Goal: Task Accomplishment & Management: Manage account settings

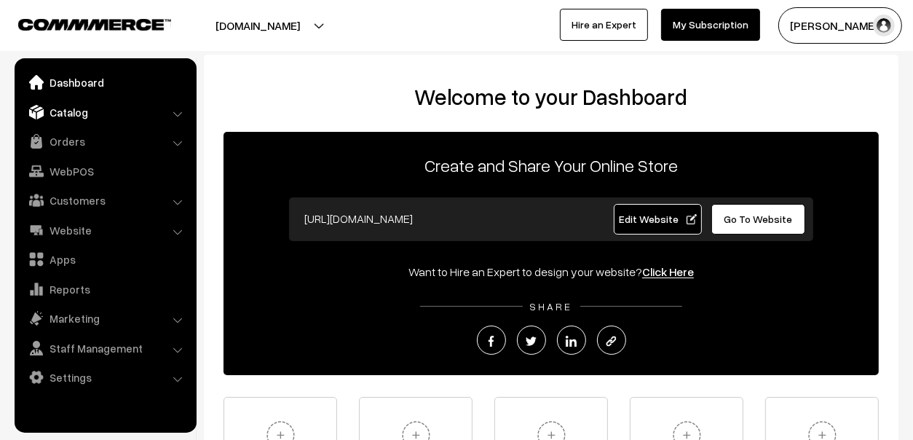
click at [74, 113] on link "Catalog" at bounding box center [104, 112] width 173 height 26
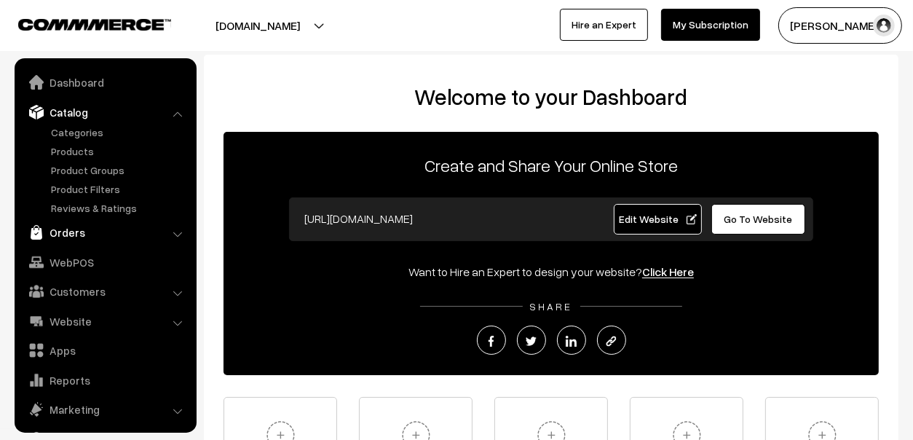
click at [49, 223] on link "Orders" at bounding box center [104, 232] width 173 height 26
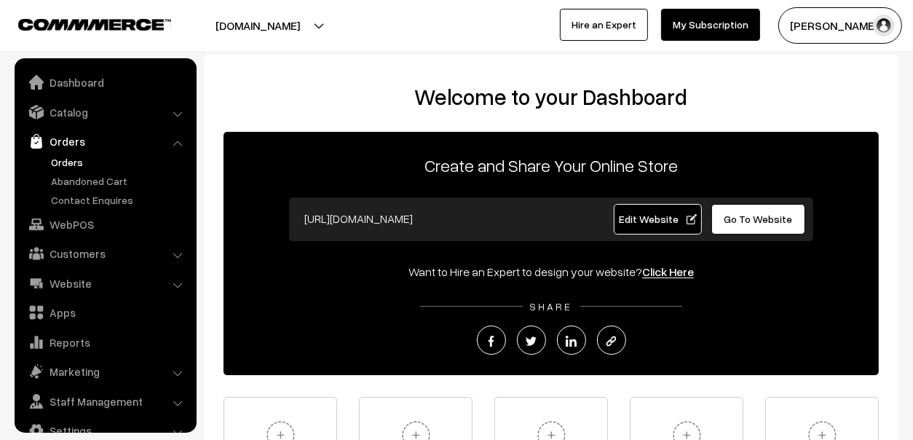
click at [79, 157] on link "Orders" at bounding box center [119, 161] width 144 height 15
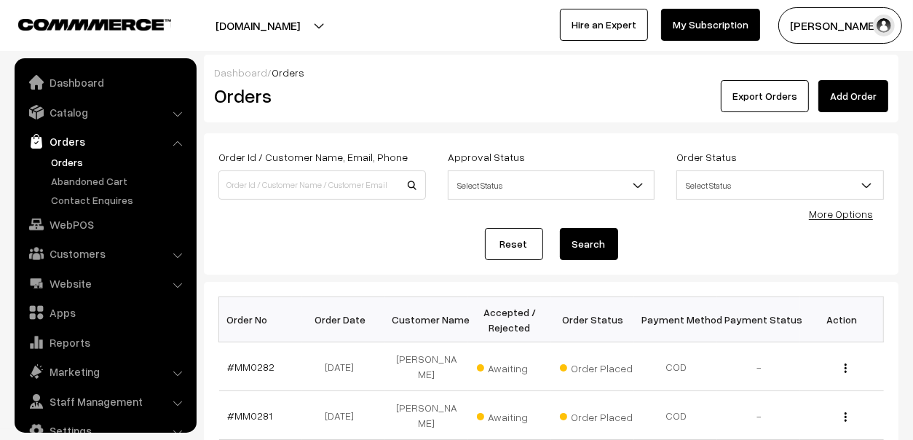
scroll to position [24, 0]
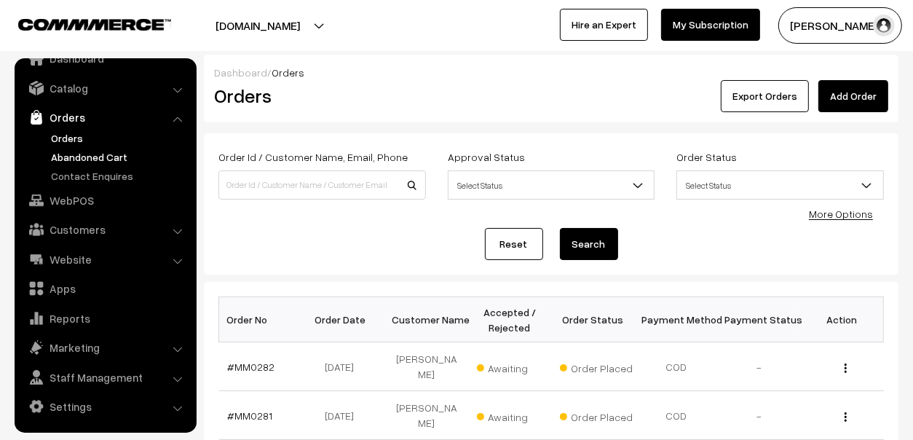
click at [74, 154] on link "Abandoned Cart" at bounding box center [119, 156] width 144 height 15
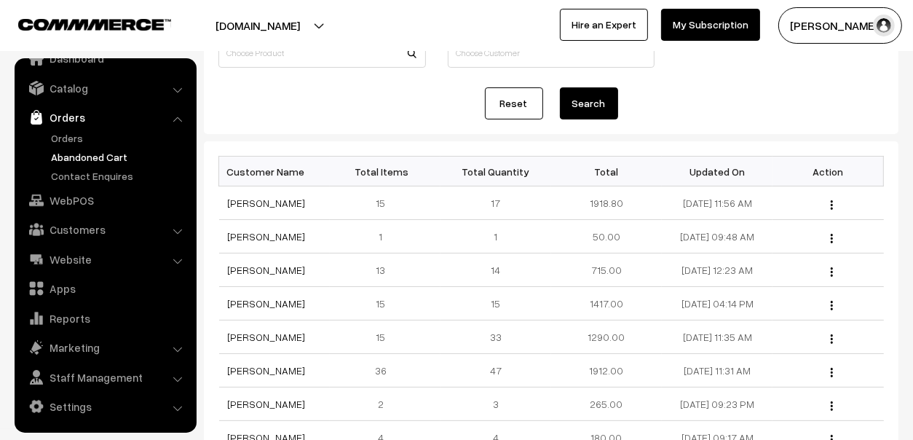
scroll to position [218, 0]
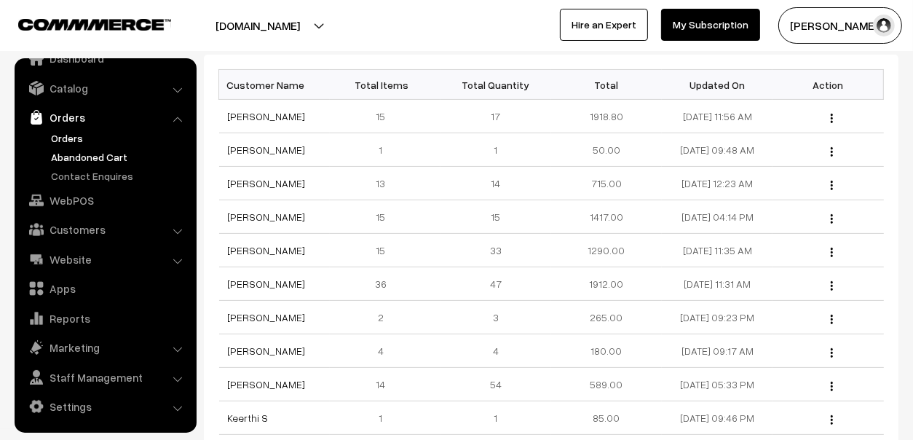
click at [59, 137] on link "Orders" at bounding box center [119, 137] width 144 height 15
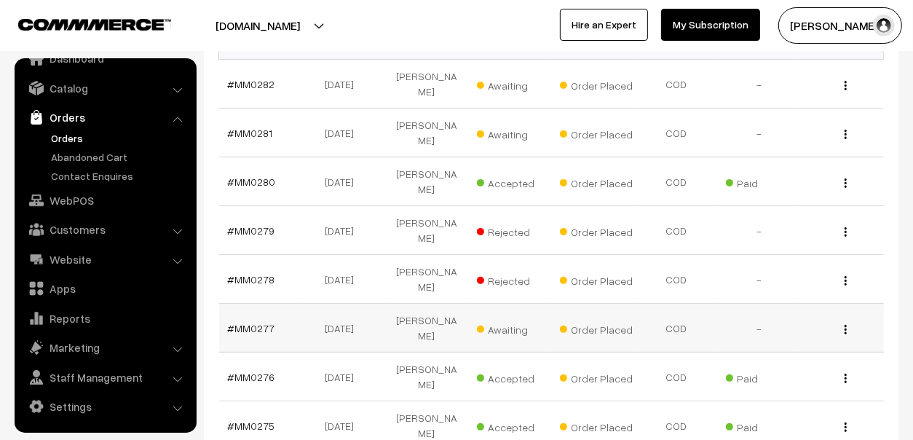
scroll to position [291, 0]
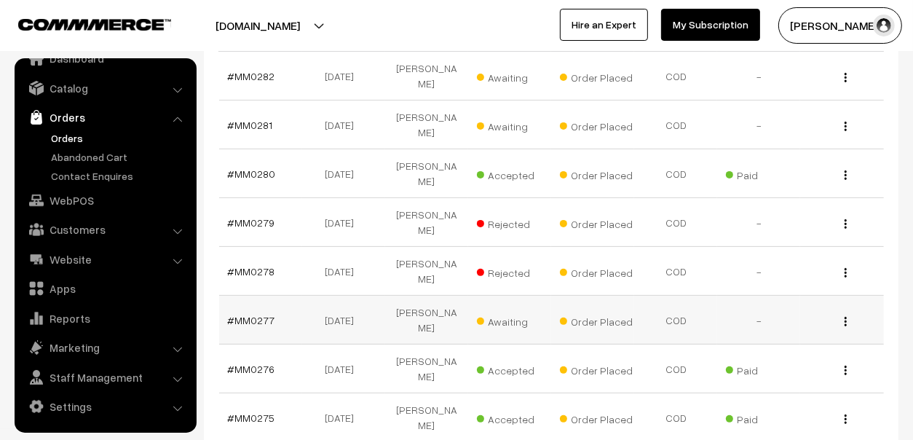
click at [427, 296] on td "[PERSON_NAME]" at bounding box center [426, 320] width 83 height 49
click at [250, 314] on link "#MM0277" at bounding box center [251, 320] width 47 height 12
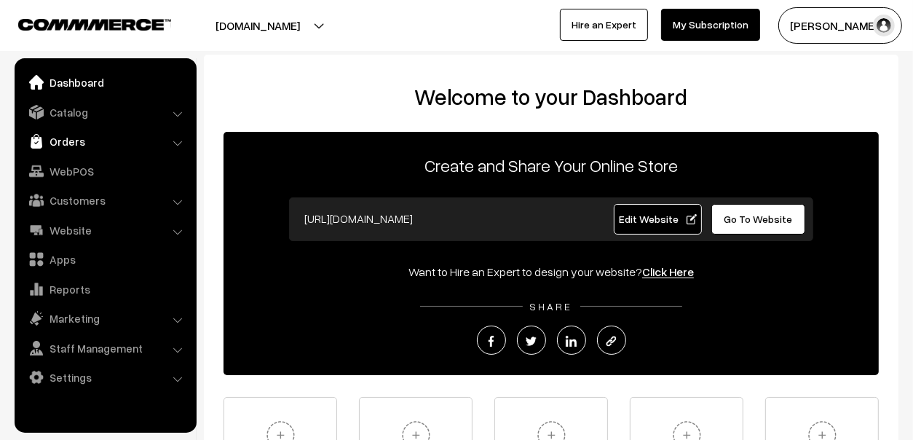
click at [76, 133] on link "Orders" at bounding box center [104, 141] width 173 height 26
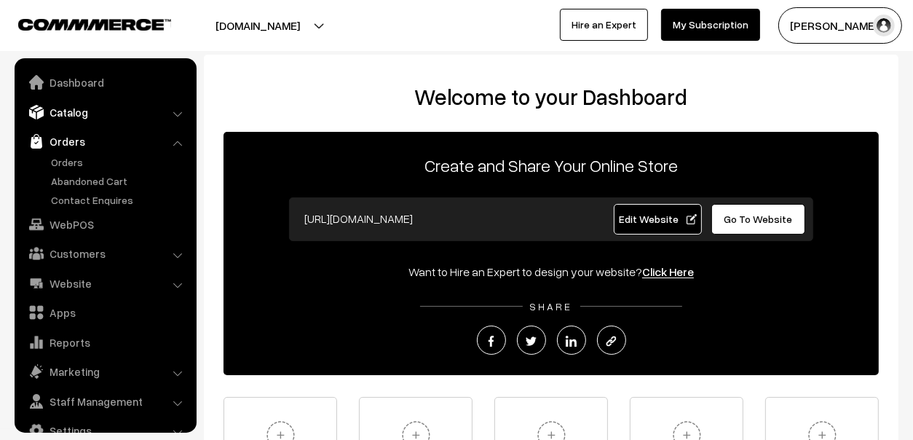
click at [59, 111] on link "Catalog" at bounding box center [104, 112] width 173 height 26
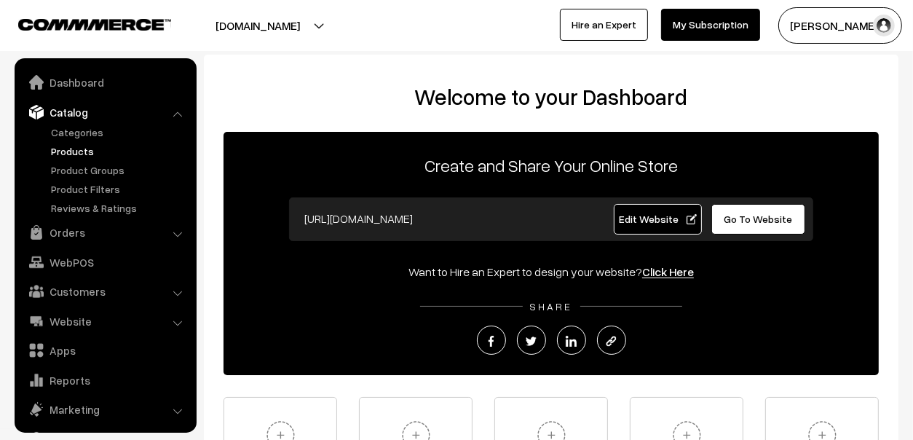
click at [66, 145] on link "Products" at bounding box center [119, 150] width 144 height 15
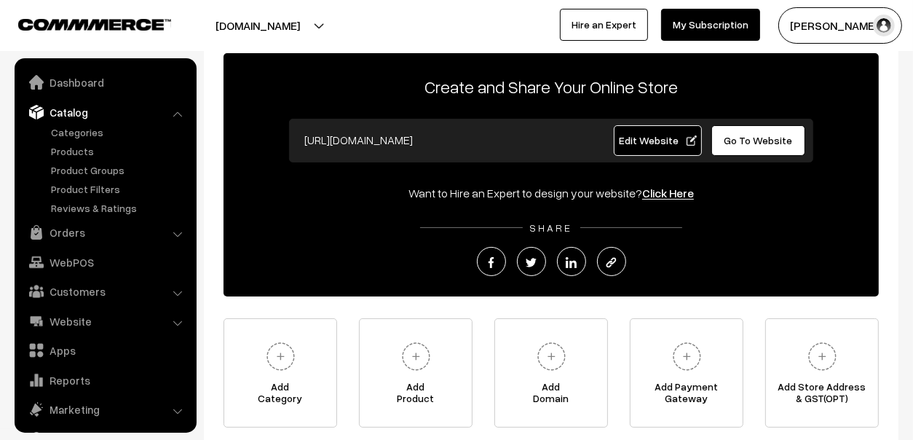
scroll to position [197, 0]
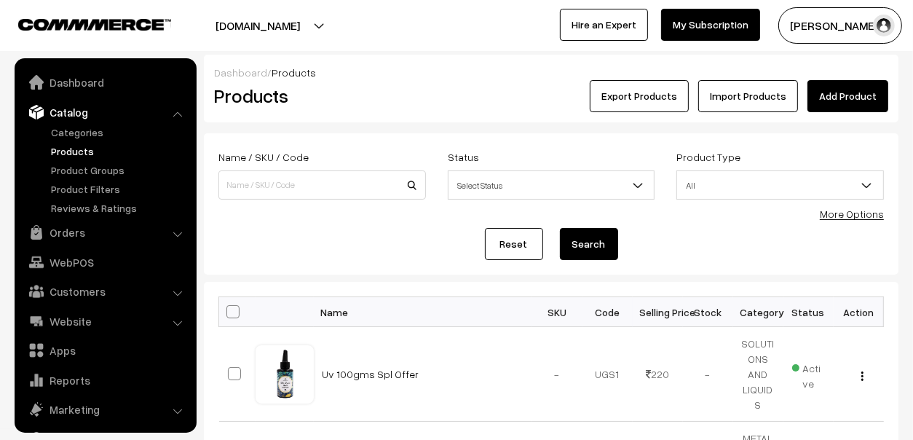
scroll to position [40, 0]
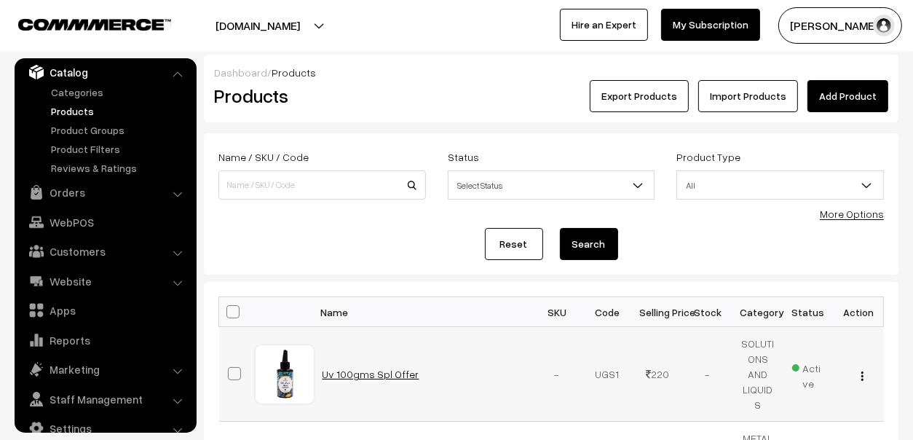
click at [360, 374] on link "Uv 100gms Spl Offer" at bounding box center [371, 374] width 97 height 12
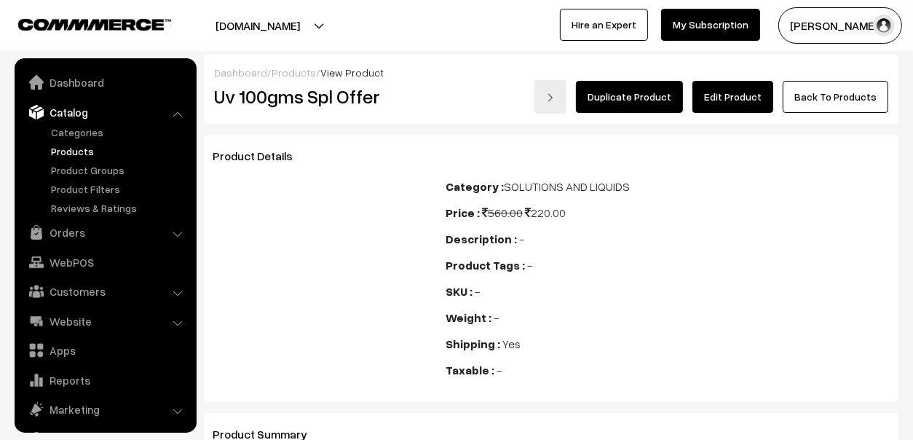
scroll to position [40, 0]
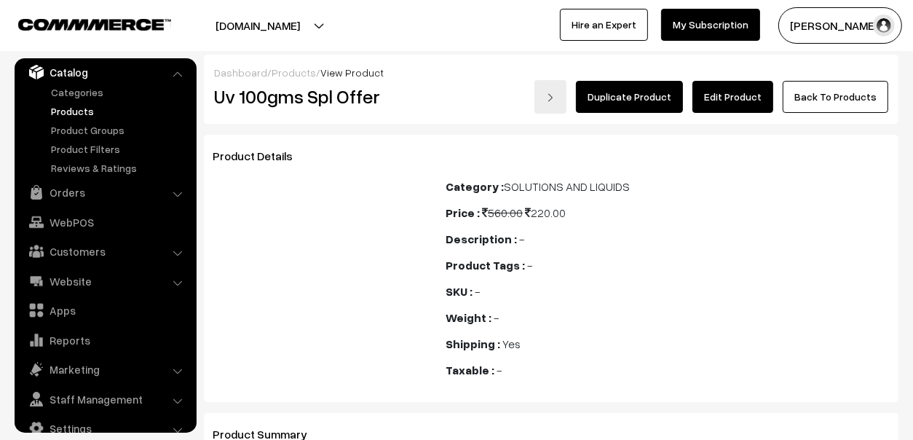
click at [746, 96] on link "Edit Product" at bounding box center [732, 97] width 81 height 32
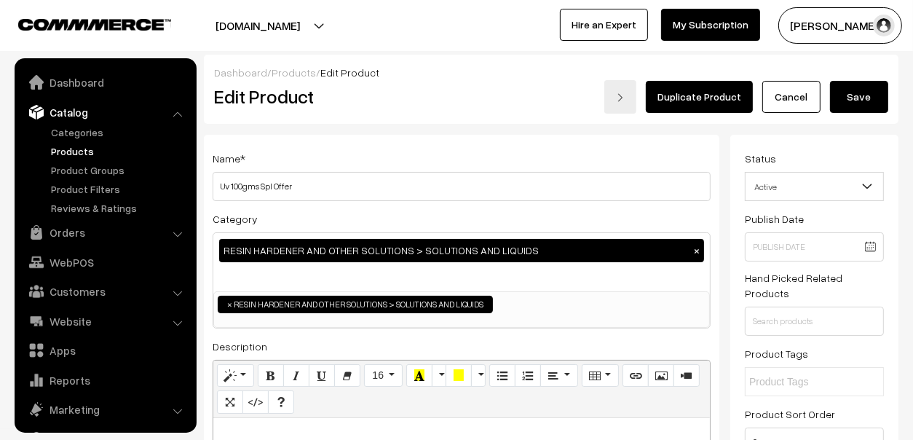
scroll to position [40, 0]
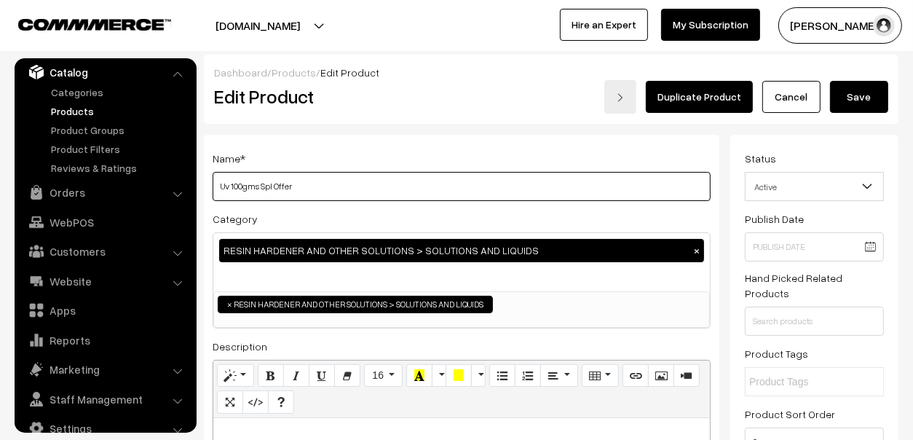
click at [229, 184] on input "Uv 100gms Spl Offer" at bounding box center [462, 186] width 498 height 29
type input "Uv Resin Hard 100gms Spl Offer"
click at [850, 90] on button "Save" at bounding box center [859, 97] width 58 height 32
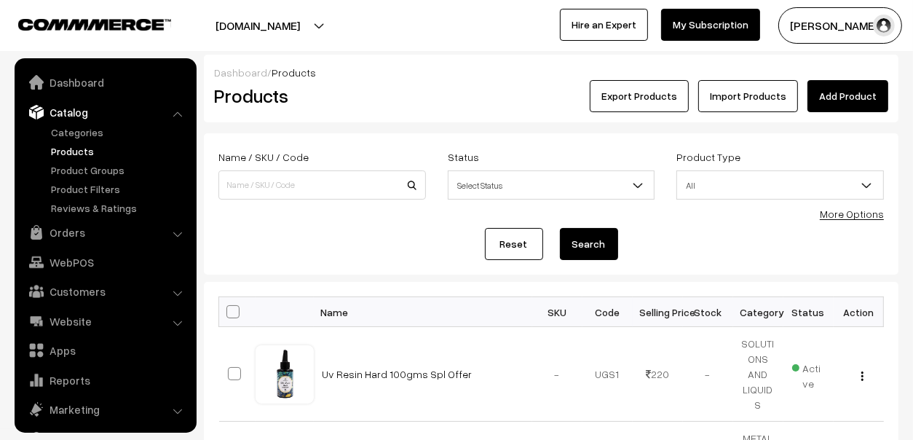
scroll to position [40, 0]
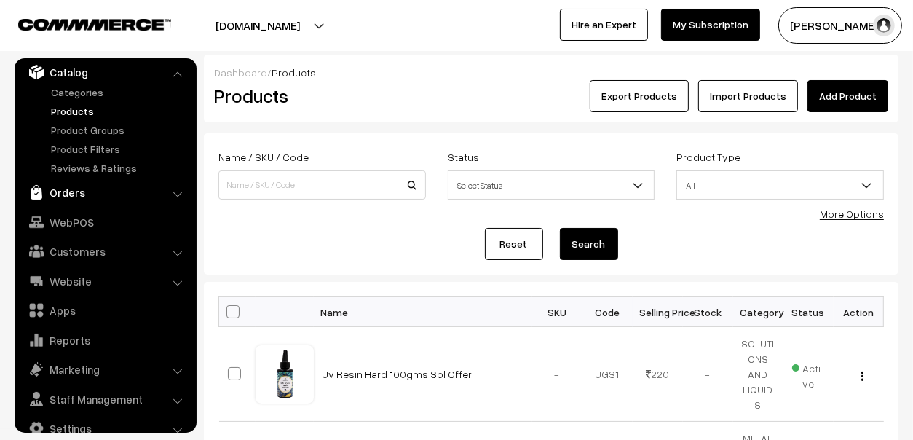
click at [39, 189] on img at bounding box center [36, 192] width 15 height 15
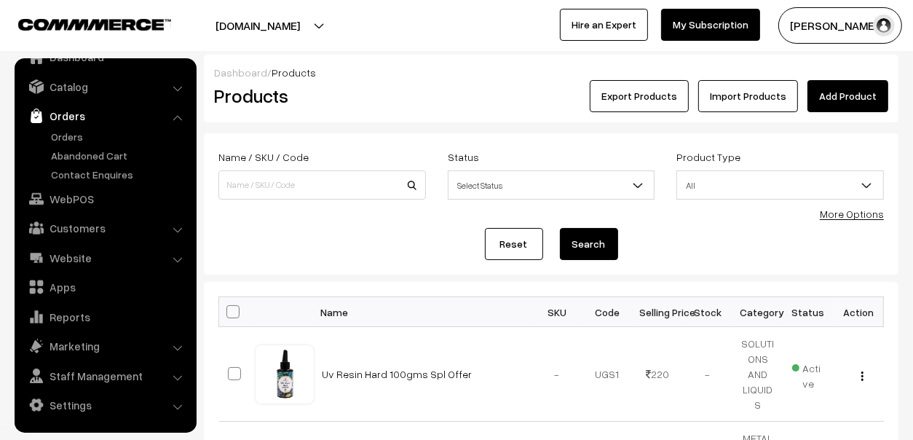
scroll to position [24, 0]
click at [80, 138] on link "Orders" at bounding box center [119, 137] width 144 height 15
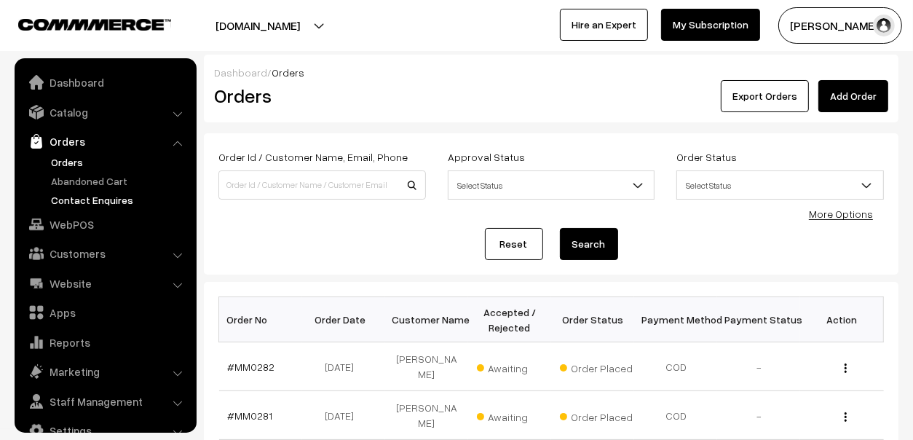
scroll to position [24, 0]
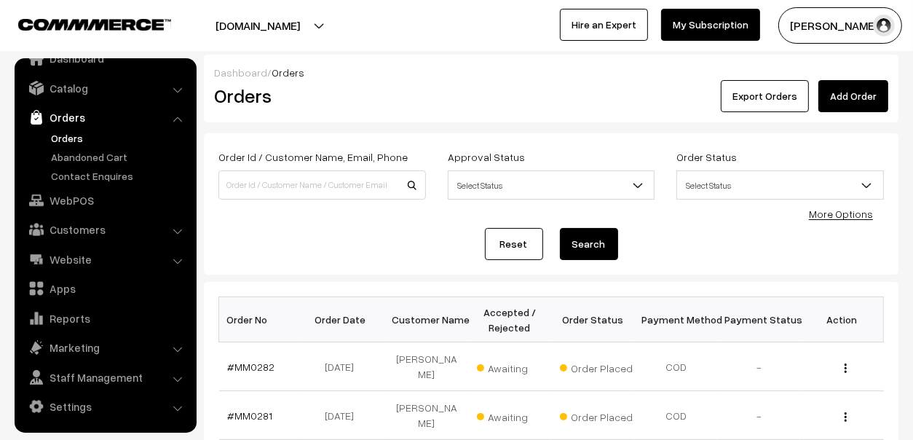
click at [68, 134] on link "Orders" at bounding box center [119, 137] width 144 height 15
click at [80, 157] on link "Abandoned Cart" at bounding box center [119, 156] width 144 height 15
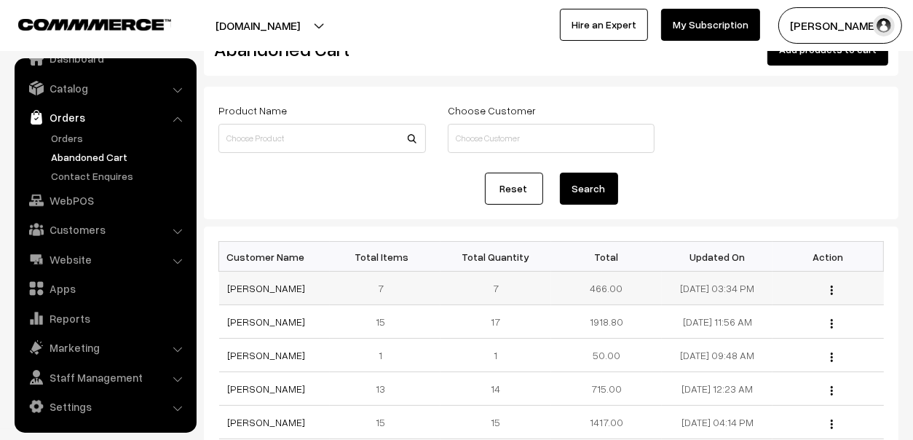
scroll to position [72, 0]
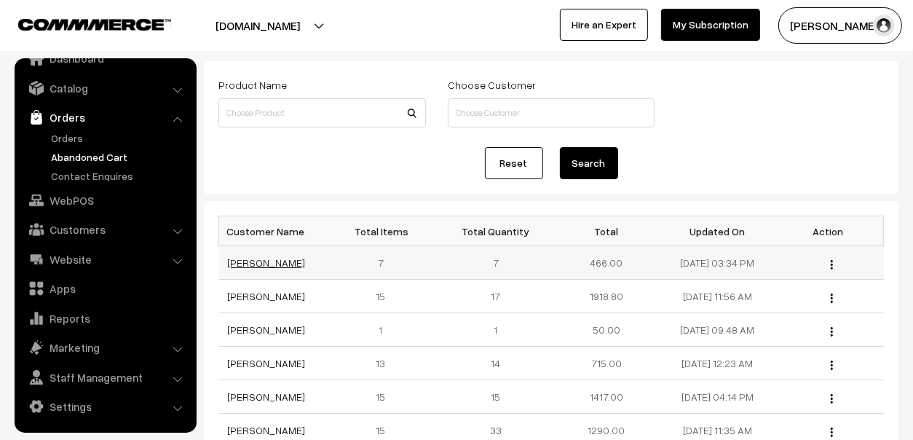
click at [264, 259] on link "[PERSON_NAME]" at bounding box center [267, 262] width 78 height 12
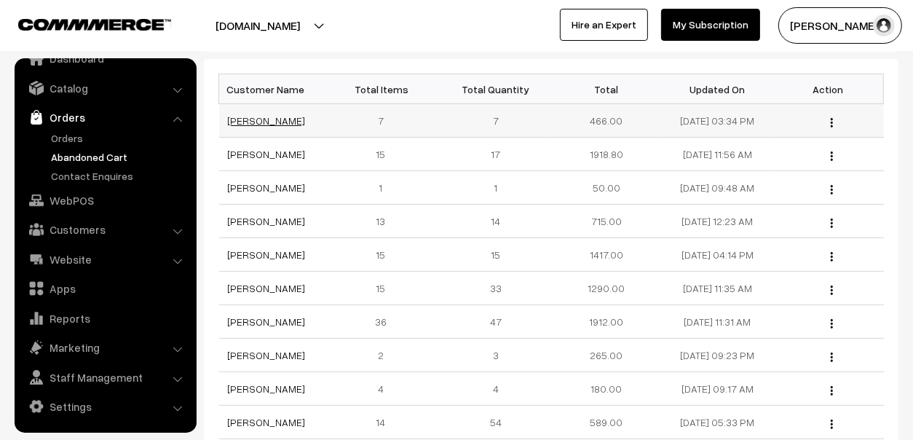
scroll to position [145, 0]
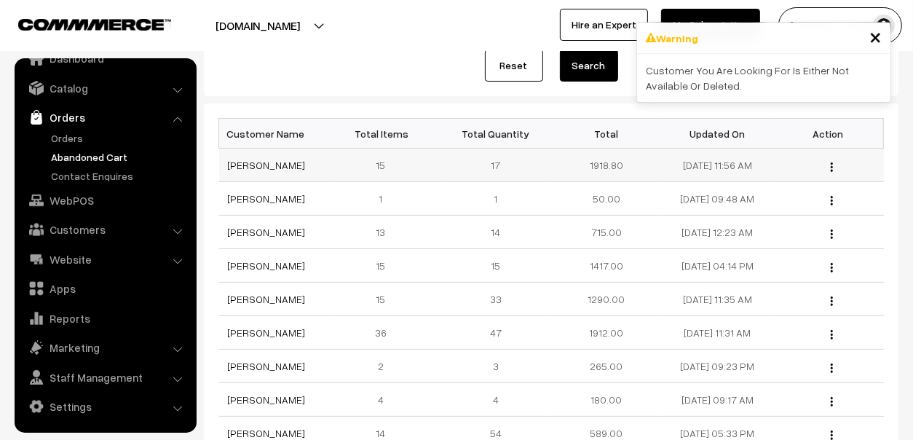
scroll to position [145, 0]
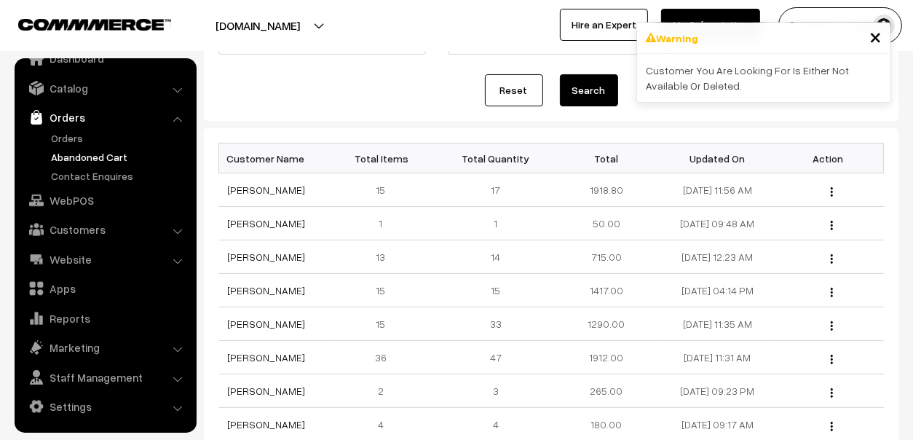
click at [78, 147] on ul "Orders" at bounding box center [105, 156] width 175 height 53
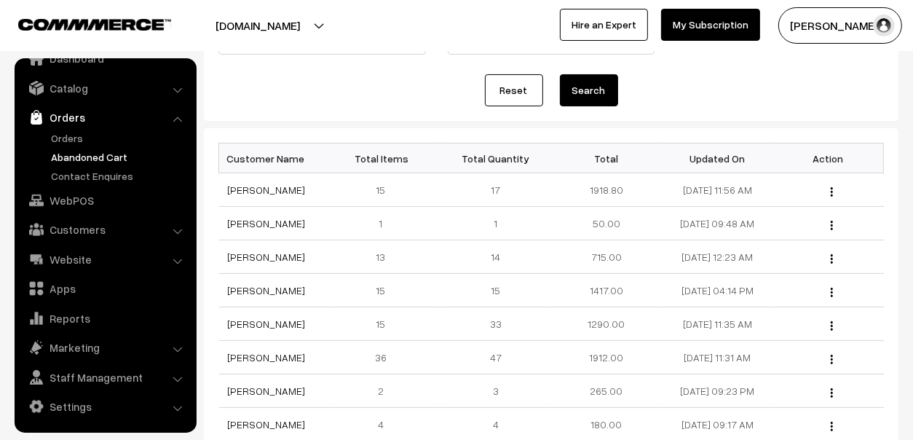
click at [72, 157] on link "Abandoned Cart" at bounding box center [119, 156] width 144 height 15
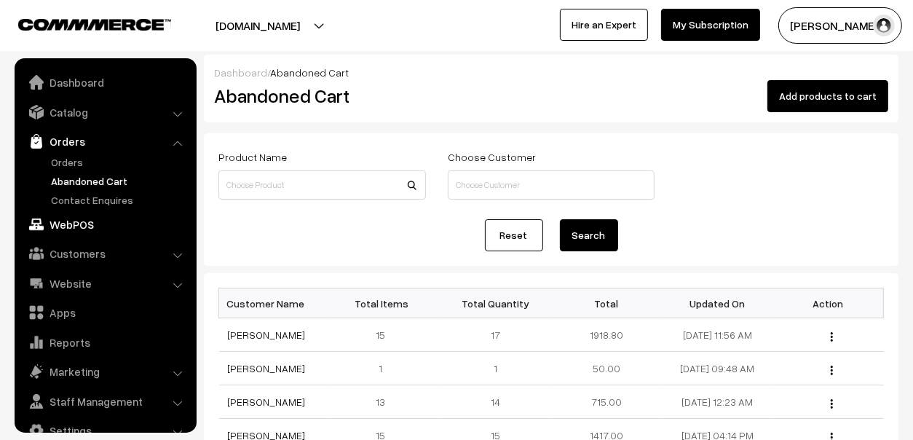
scroll to position [24, 0]
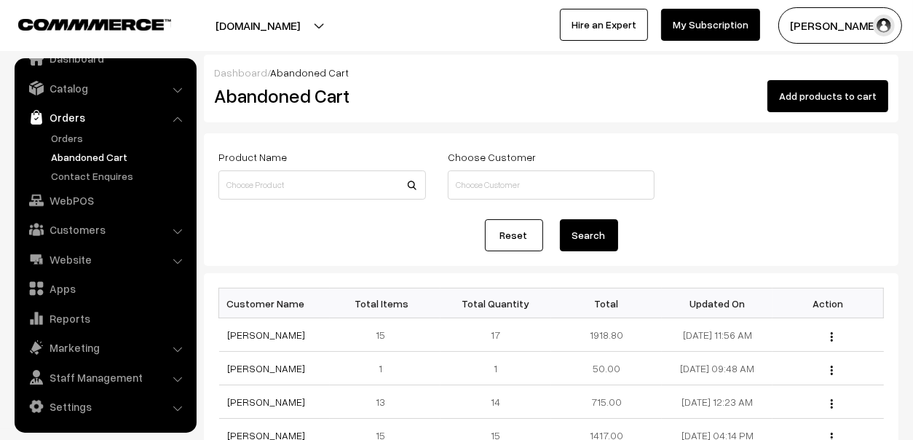
click at [84, 159] on link "Abandoned Cart" at bounding box center [119, 156] width 144 height 15
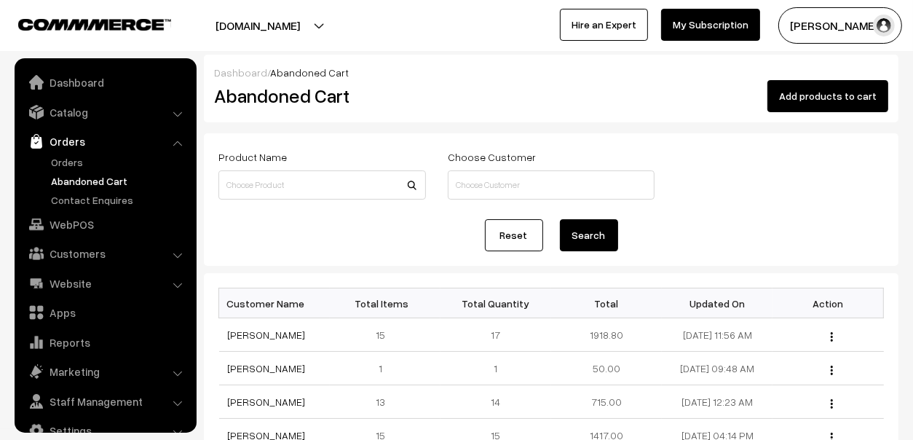
scroll to position [24, 0]
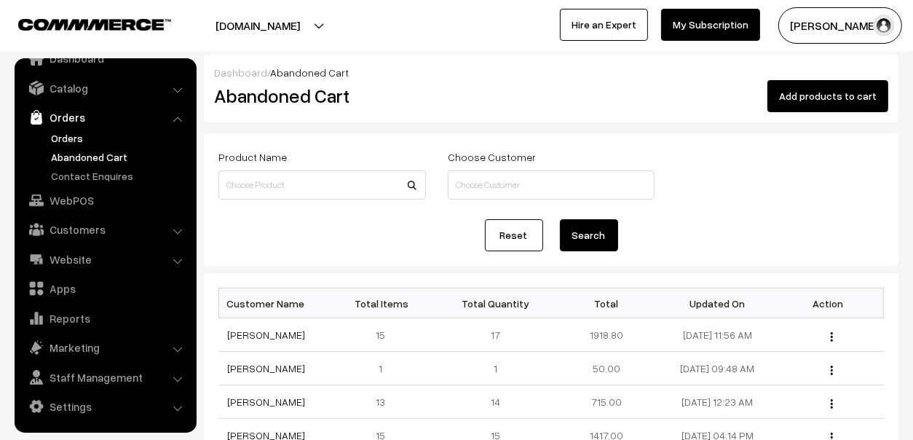
click at [69, 139] on link "Orders" at bounding box center [119, 137] width 144 height 15
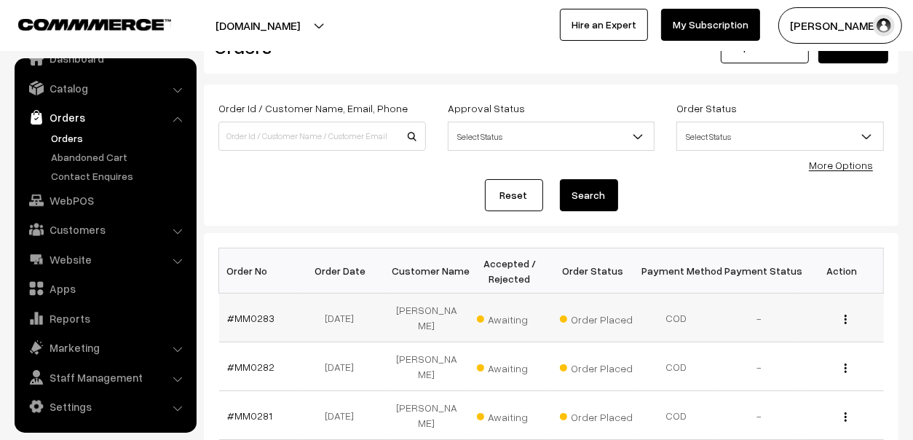
scroll to position [72, 0]
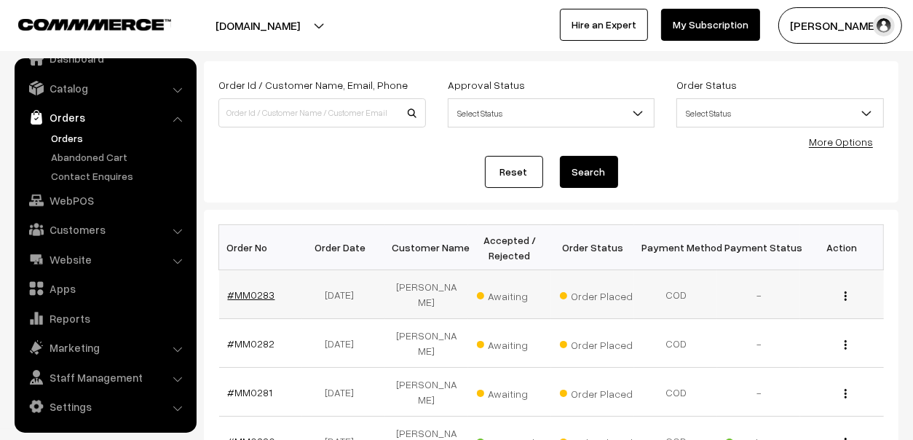
click at [249, 288] on link "#MM0283" at bounding box center [251, 294] width 47 height 12
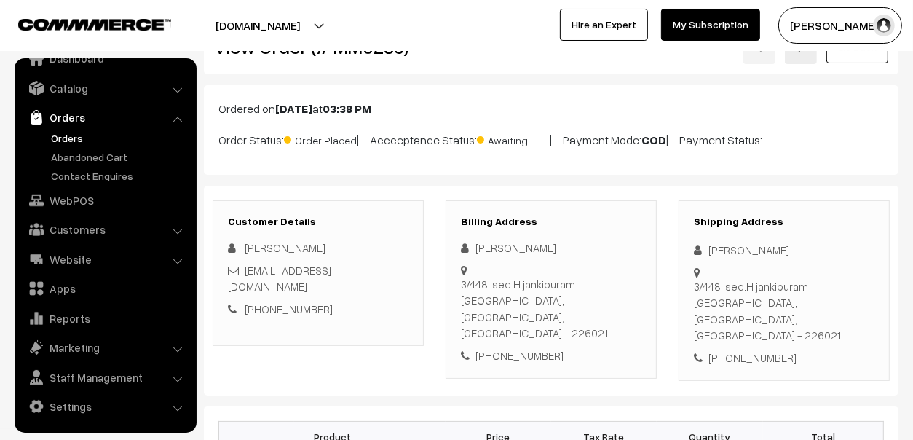
scroll to position [72, 0]
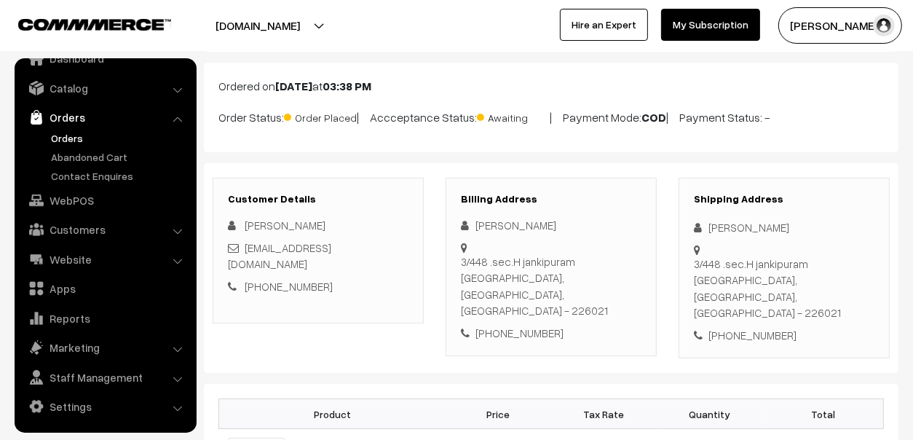
click at [74, 137] on link "Orders" at bounding box center [119, 137] width 144 height 15
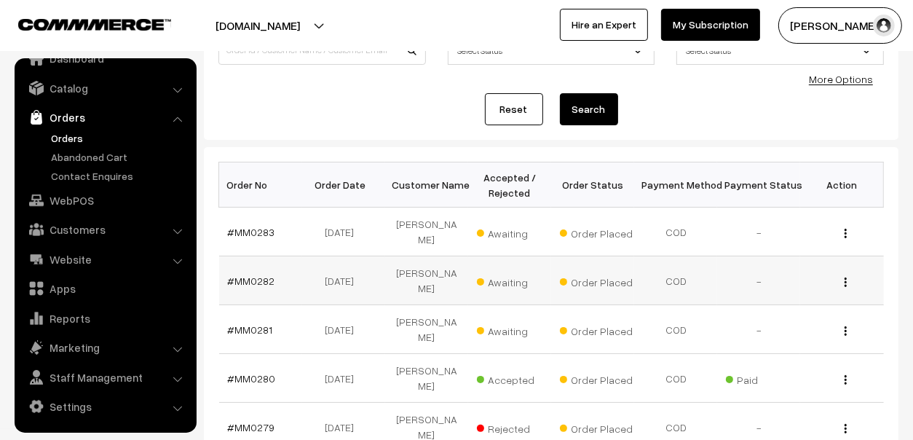
scroll to position [145, 0]
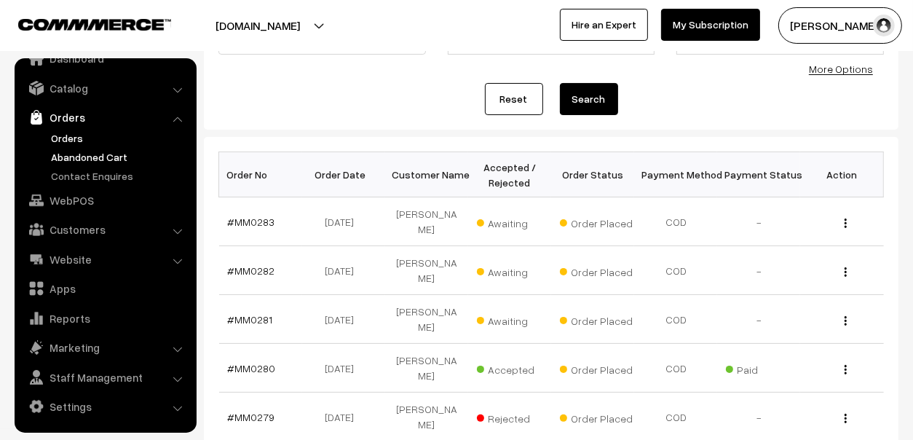
click at [68, 155] on link "Abandoned Cart" at bounding box center [119, 156] width 144 height 15
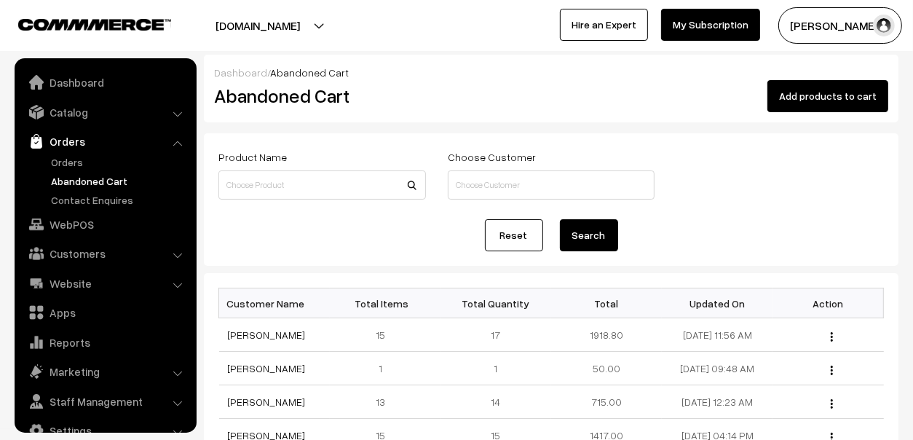
scroll to position [24, 0]
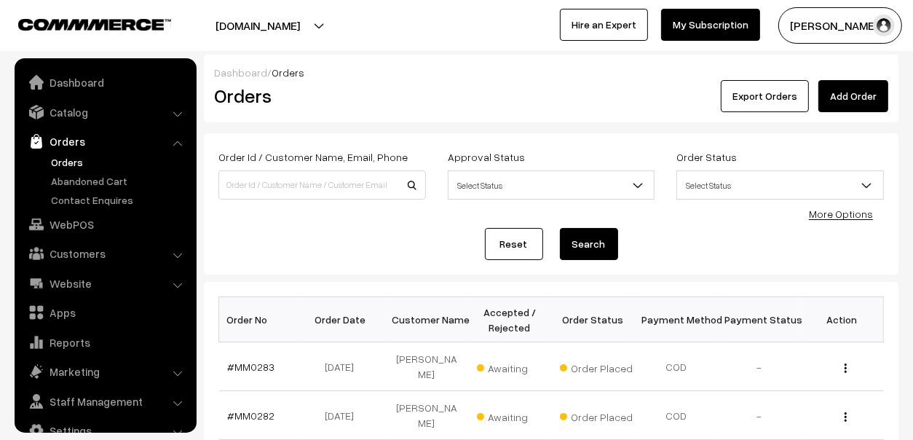
scroll to position [24, 0]
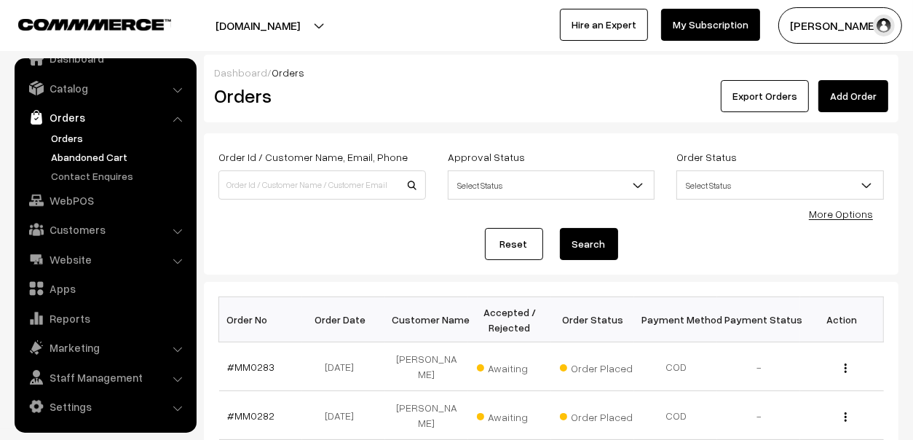
click at [80, 159] on link "Abandoned Cart" at bounding box center [119, 156] width 144 height 15
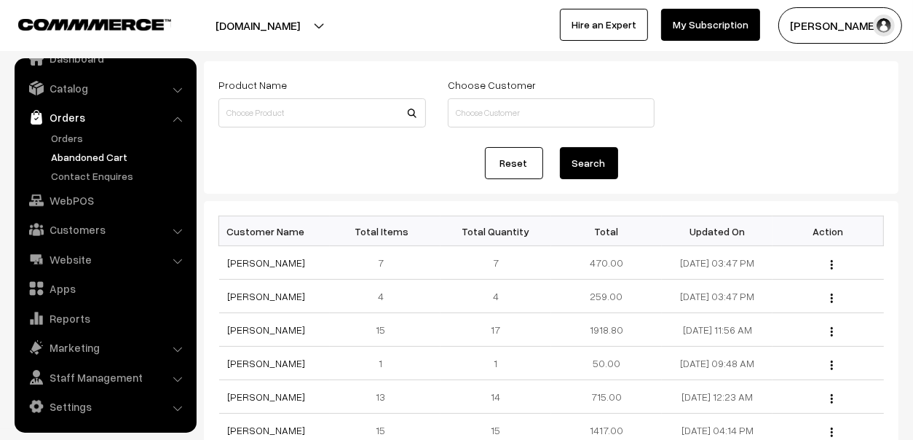
scroll to position [72, 0]
click at [250, 258] on link "[PERSON_NAME]" at bounding box center [267, 262] width 78 height 12
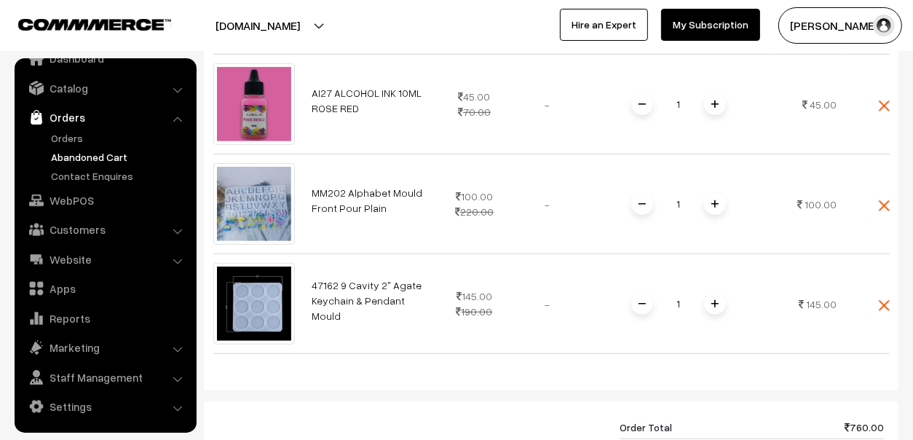
scroll to position [801, 0]
click at [65, 134] on link "Orders" at bounding box center [119, 137] width 144 height 15
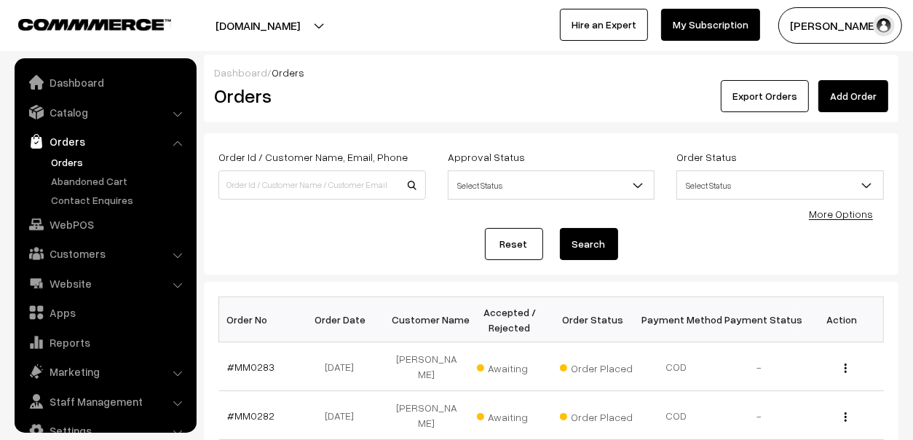
scroll to position [24, 0]
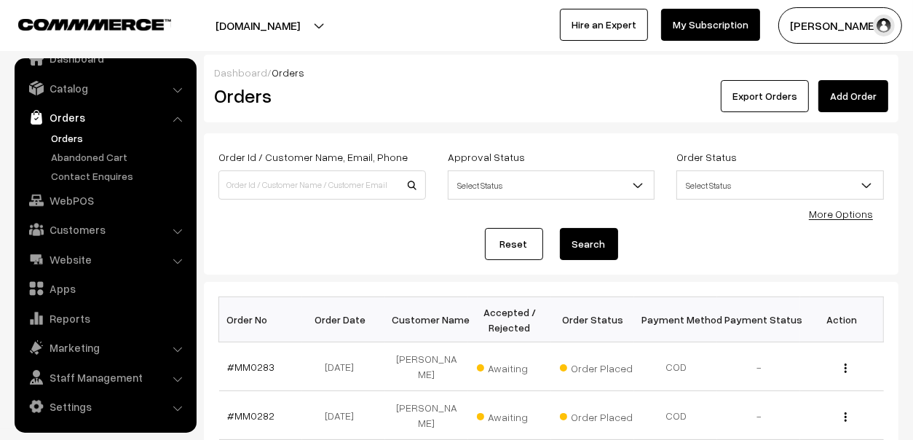
click at [65, 137] on link "Orders" at bounding box center [119, 137] width 144 height 15
click at [92, 151] on link "Abandoned Cart" at bounding box center [119, 156] width 144 height 15
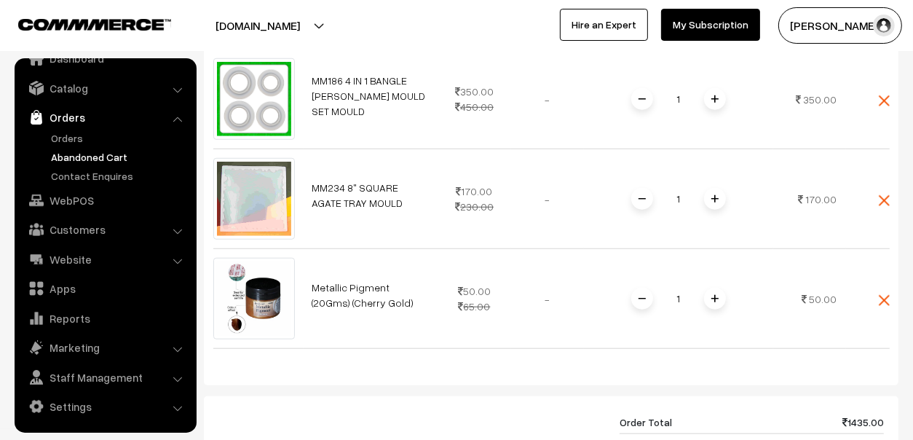
scroll to position [1019, 0]
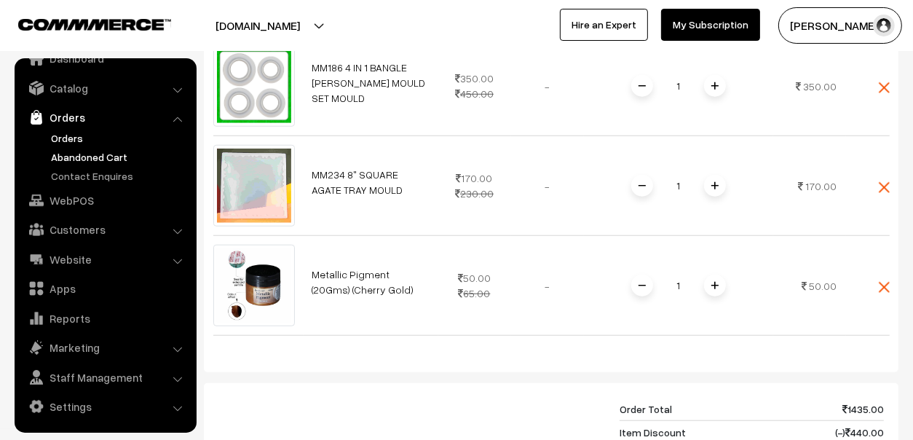
click at [80, 140] on link "Orders" at bounding box center [119, 137] width 144 height 15
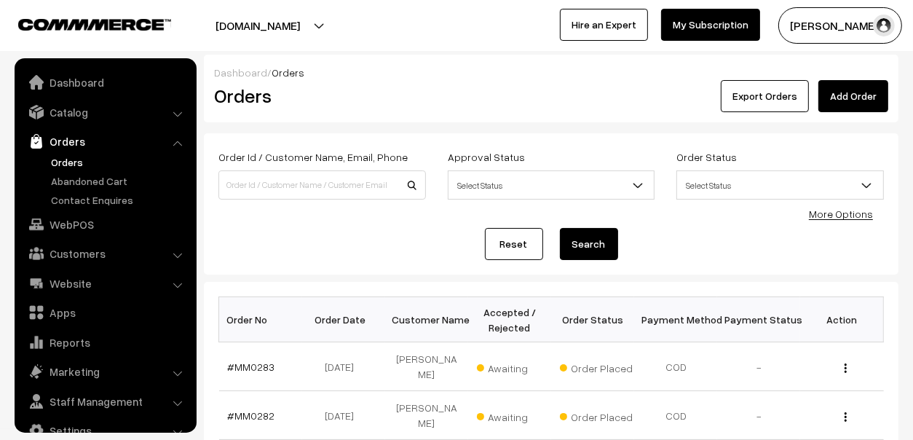
scroll to position [24, 0]
